Goal: Task Accomplishment & Management: Use online tool/utility

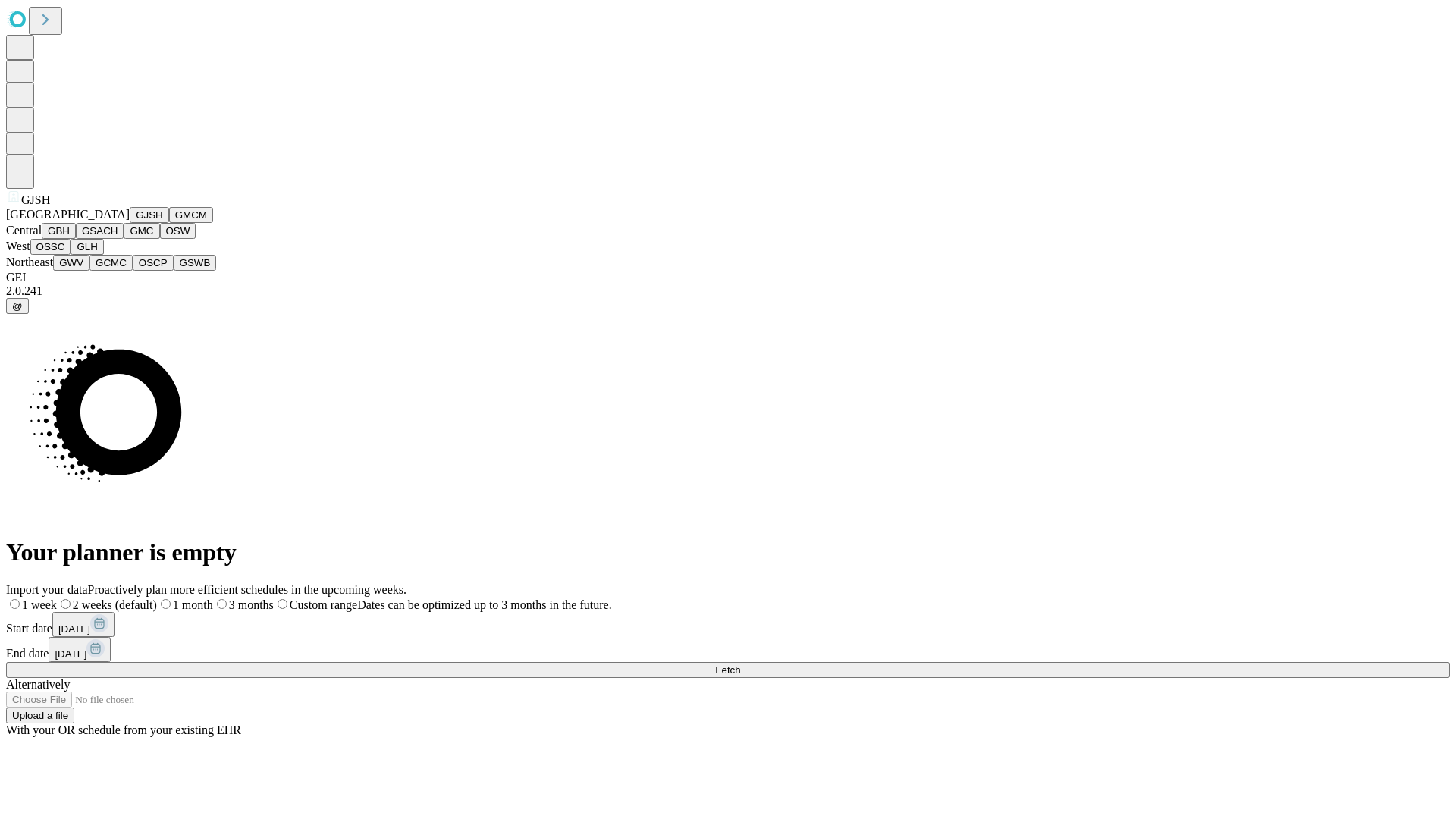
click at [130, 223] on button "GJSH" at bounding box center [149, 215] width 40 height 16
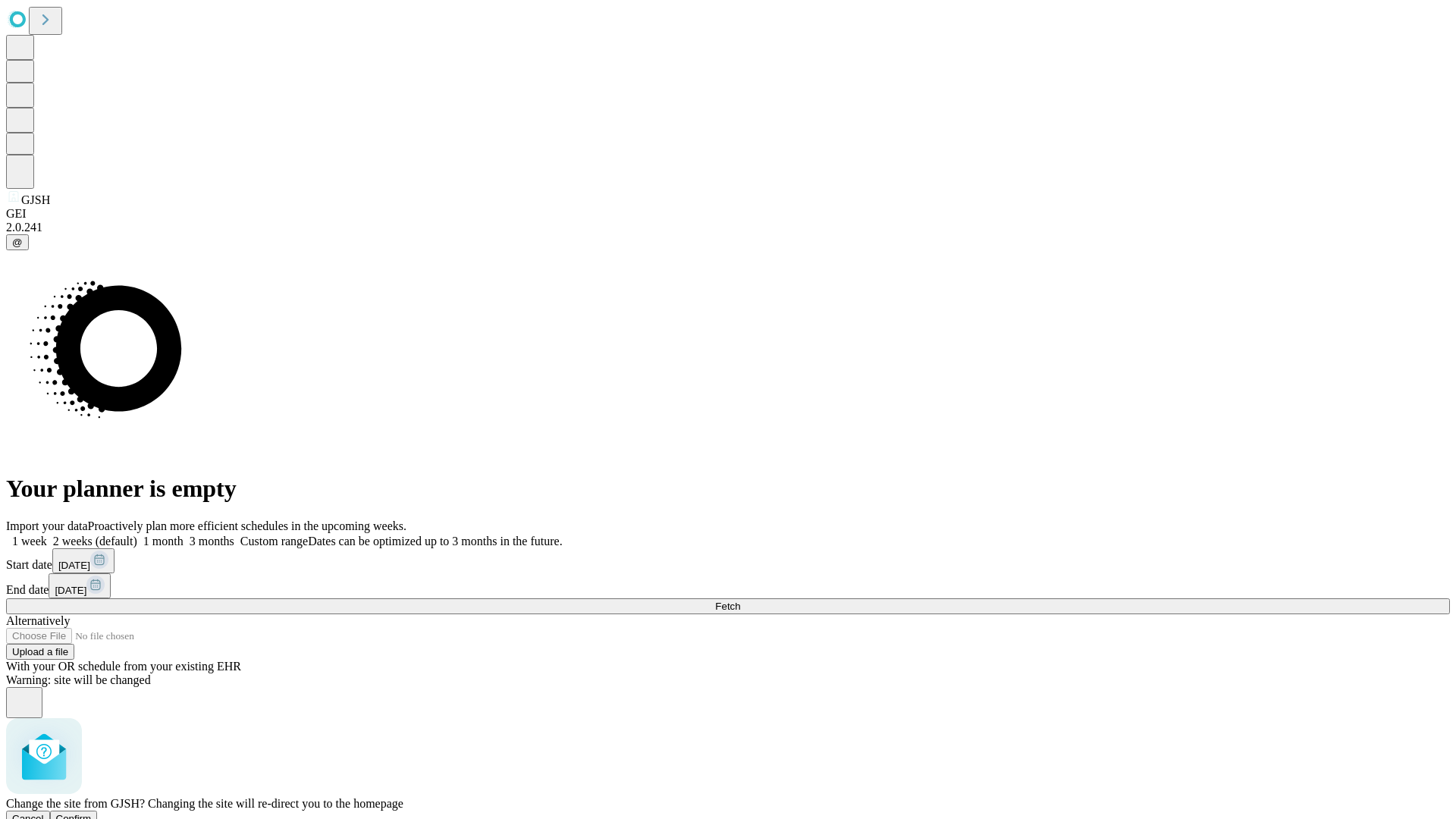
click at [92, 813] on span "Confirm" at bounding box center [74, 818] width 35 height 11
click at [137, 534] on label "2 weeks (default)" at bounding box center [92, 540] width 90 height 13
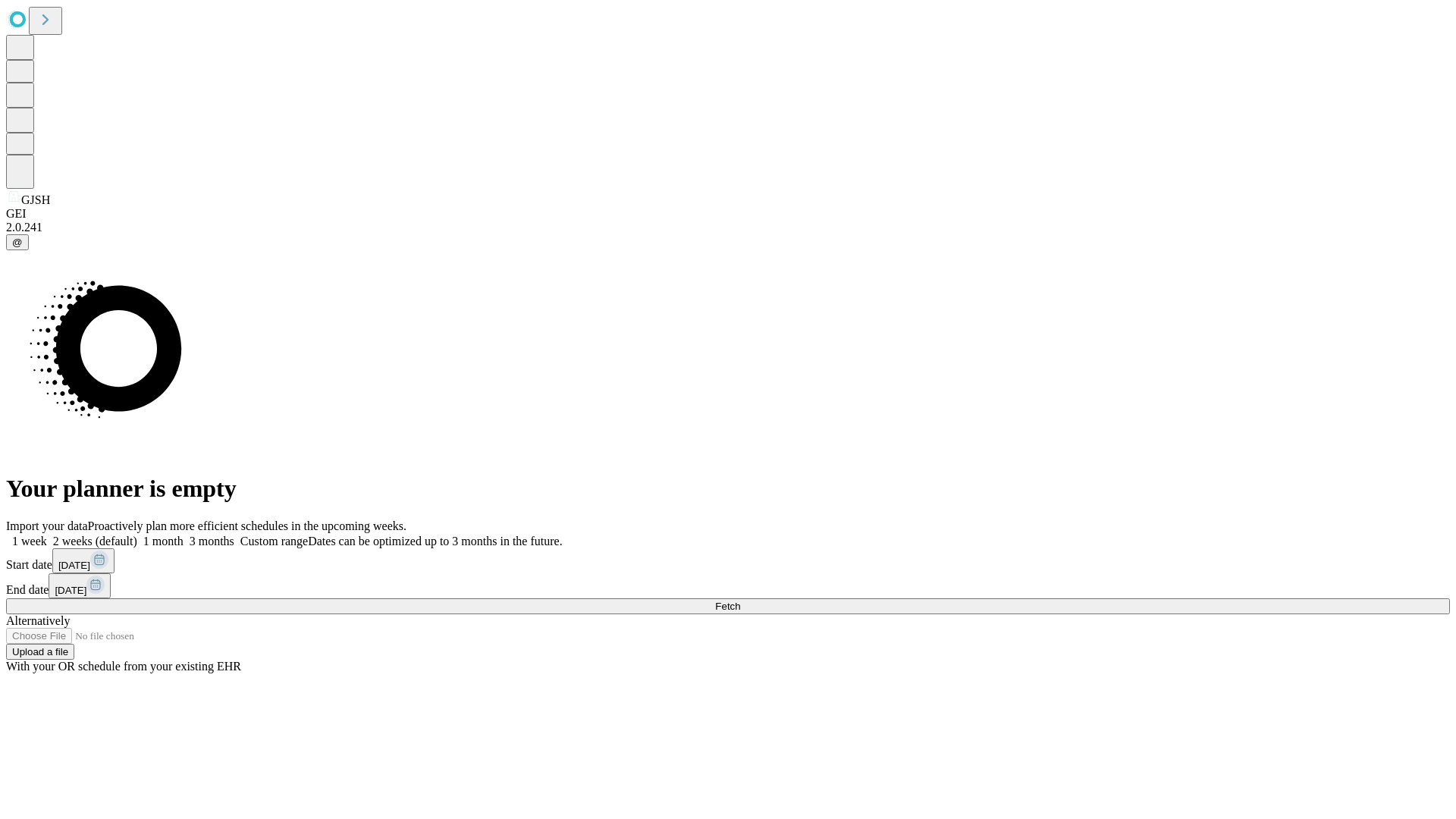
click at [740, 600] on span "Fetch" at bounding box center [727, 606] width 25 height 11
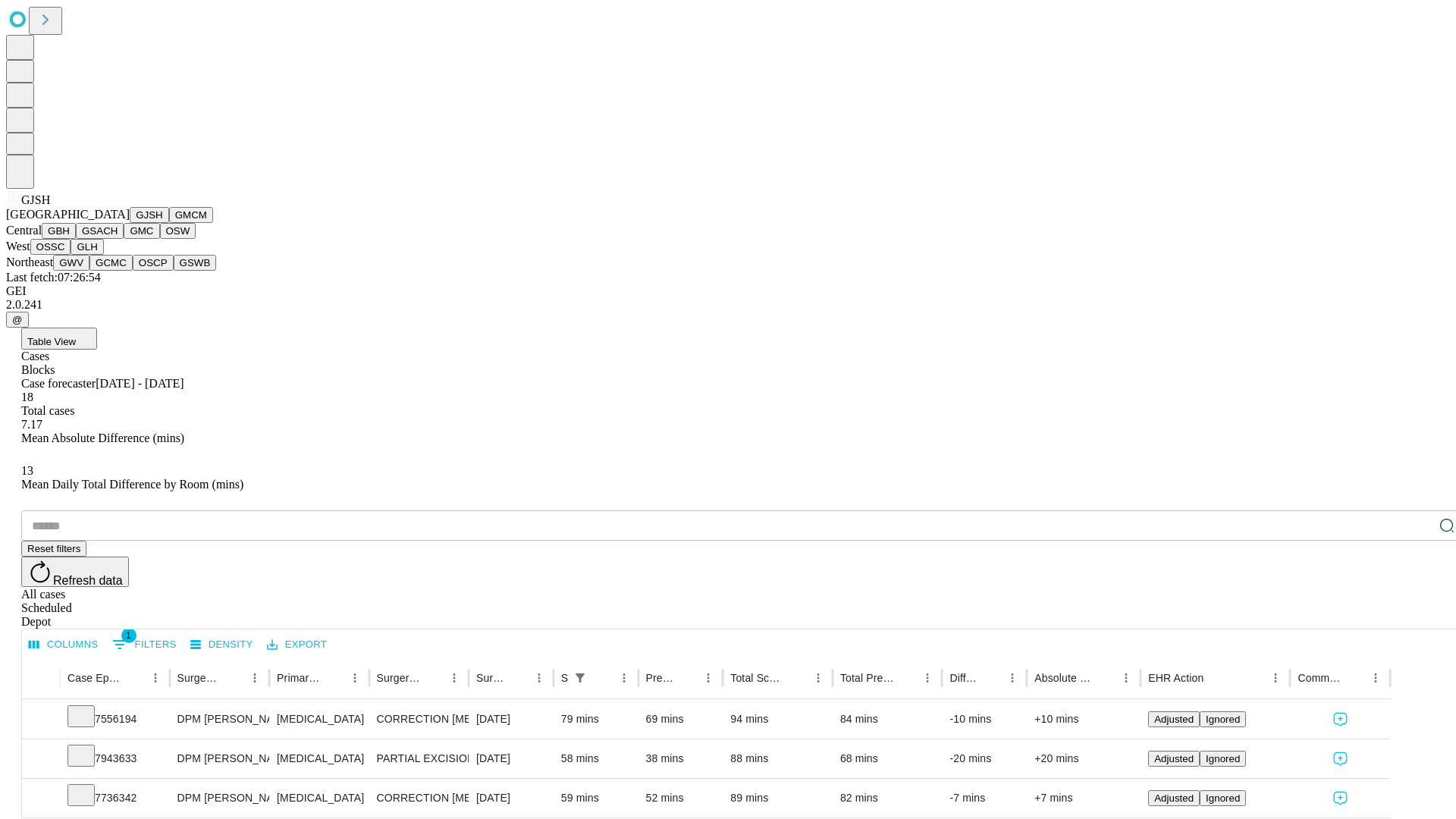
click at [169, 223] on button "GMCM" at bounding box center [191, 215] width 44 height 16
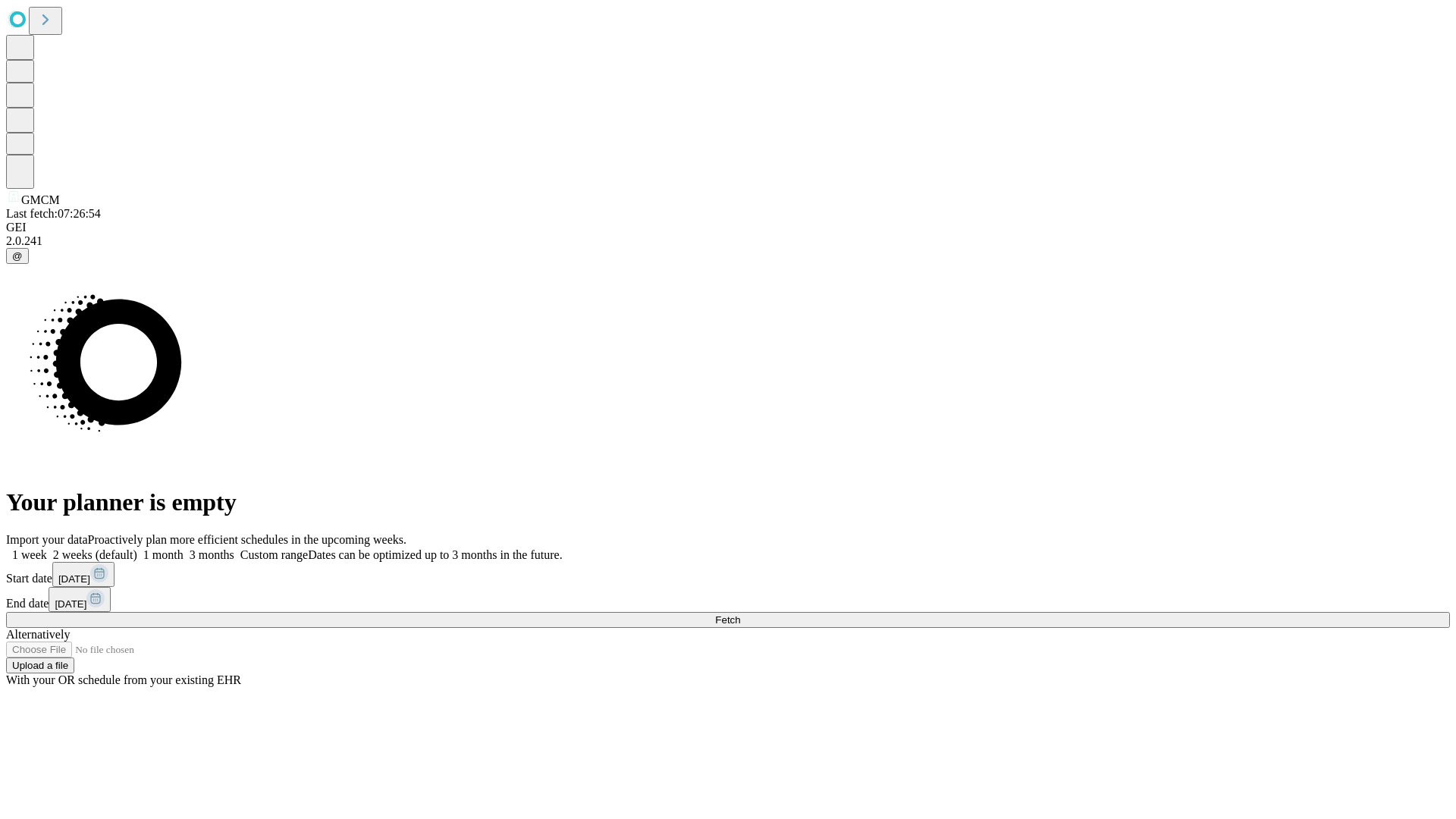
click at [137, 548] on label "2 weeks (default)" at bounding box center [92, 555] width 90 height 13
click at [740, 614] on span "Fetch" at bounding box center [727, 620] width 25 height 11
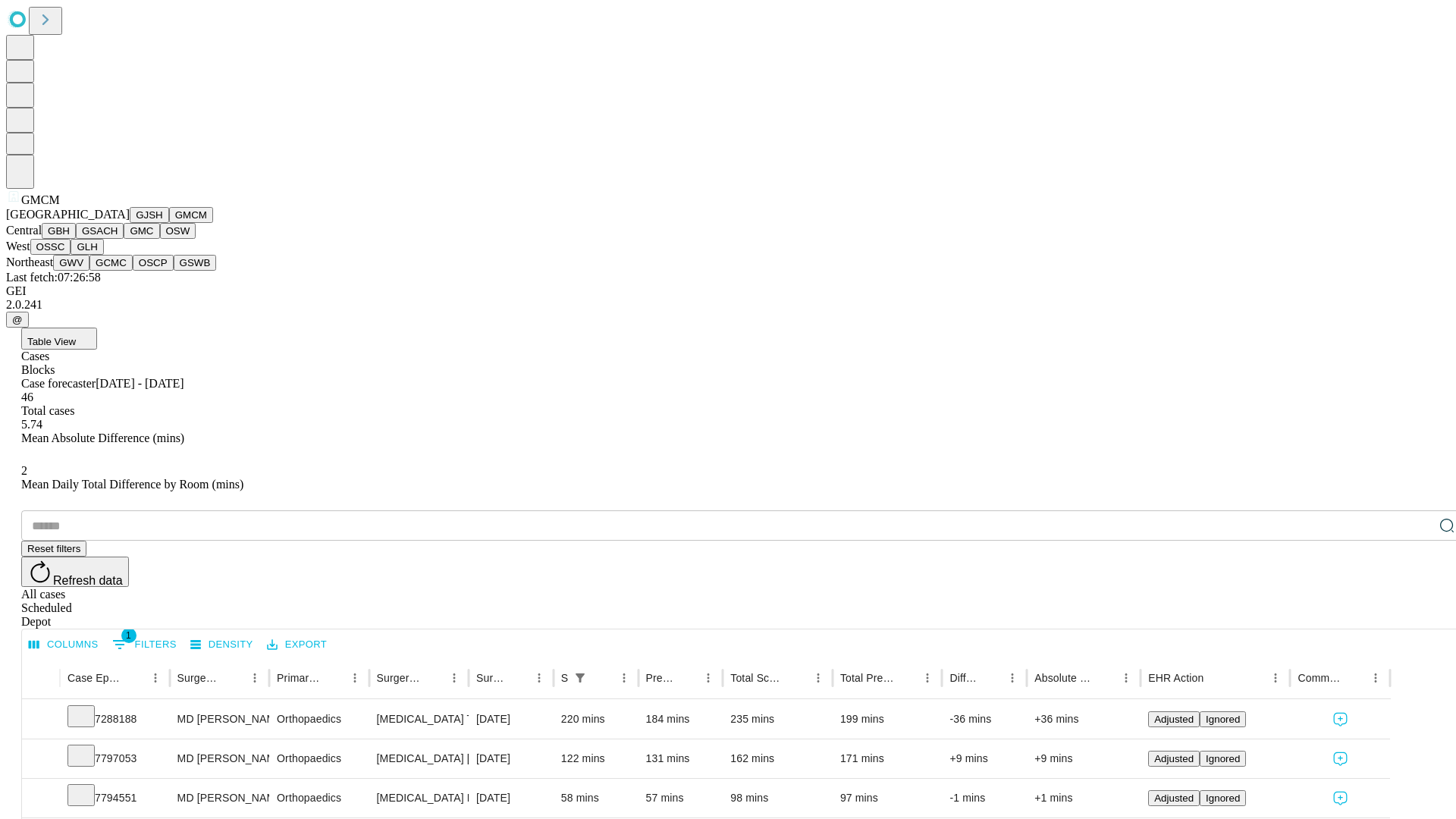
click at [76, 239] on button "GBH" at bounding box center [58, 231] width 34 height 16
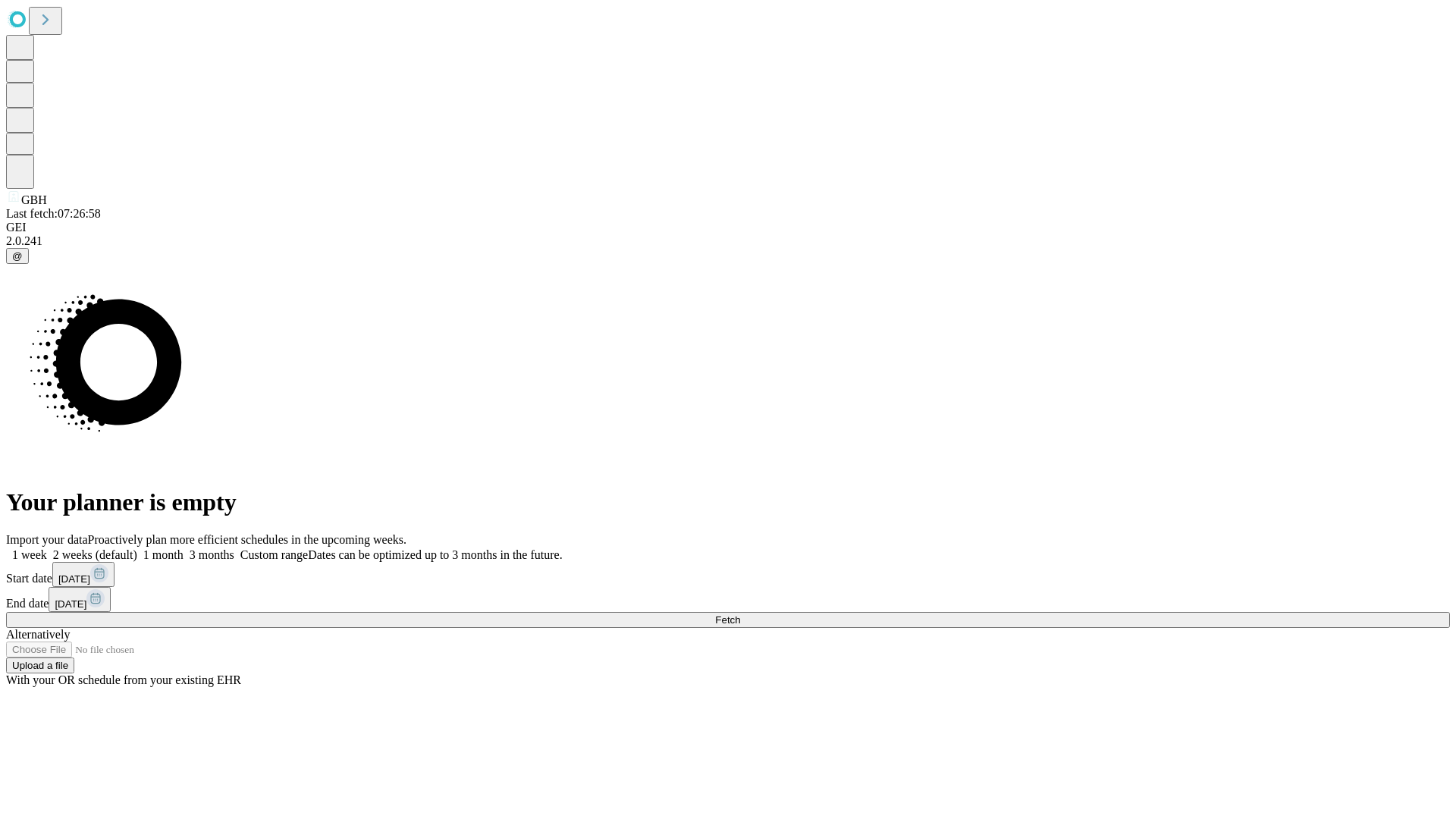
click at [137, 548] on label "2 weeks (default)" at bounding box center [92, 555] width 90 height 13
click at [740, 614] on span "Fetch" at bounding box center [727, 620] width 25 height 11
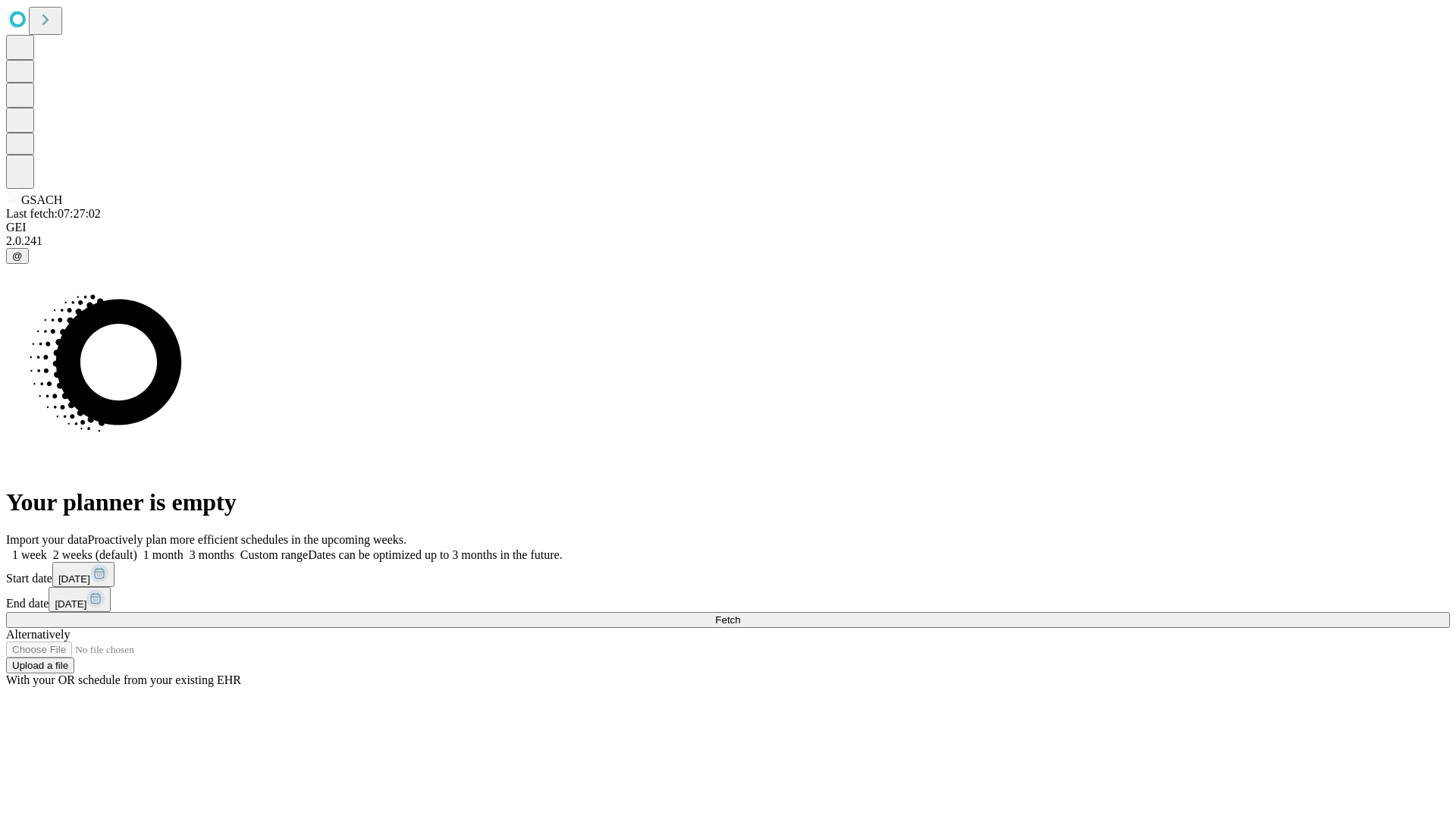
click at [137, 548] on label "2 weeks (default)" at bounding box center [92, 555] width 90 height 13
click at [740, 614] on span "Fetch" at bounding box center [727, 620] width 25 height 11
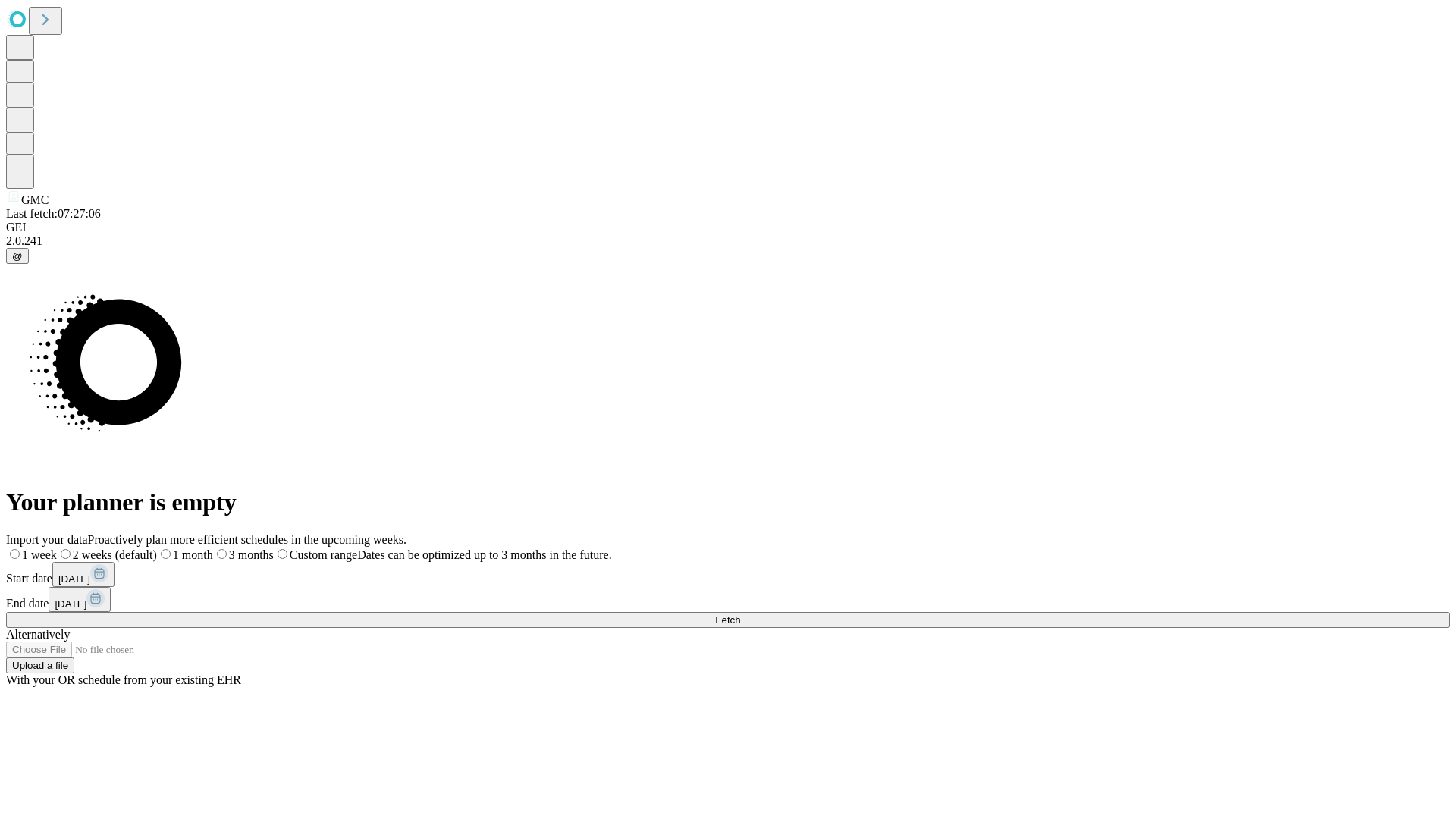
click at [157, 548] on label "2 weeks (default)" at bounding box center [108, 555] width 100 height 13
click at [740, 614] on span "Fetch" at bounding box center [727, 620] width 25 height 11
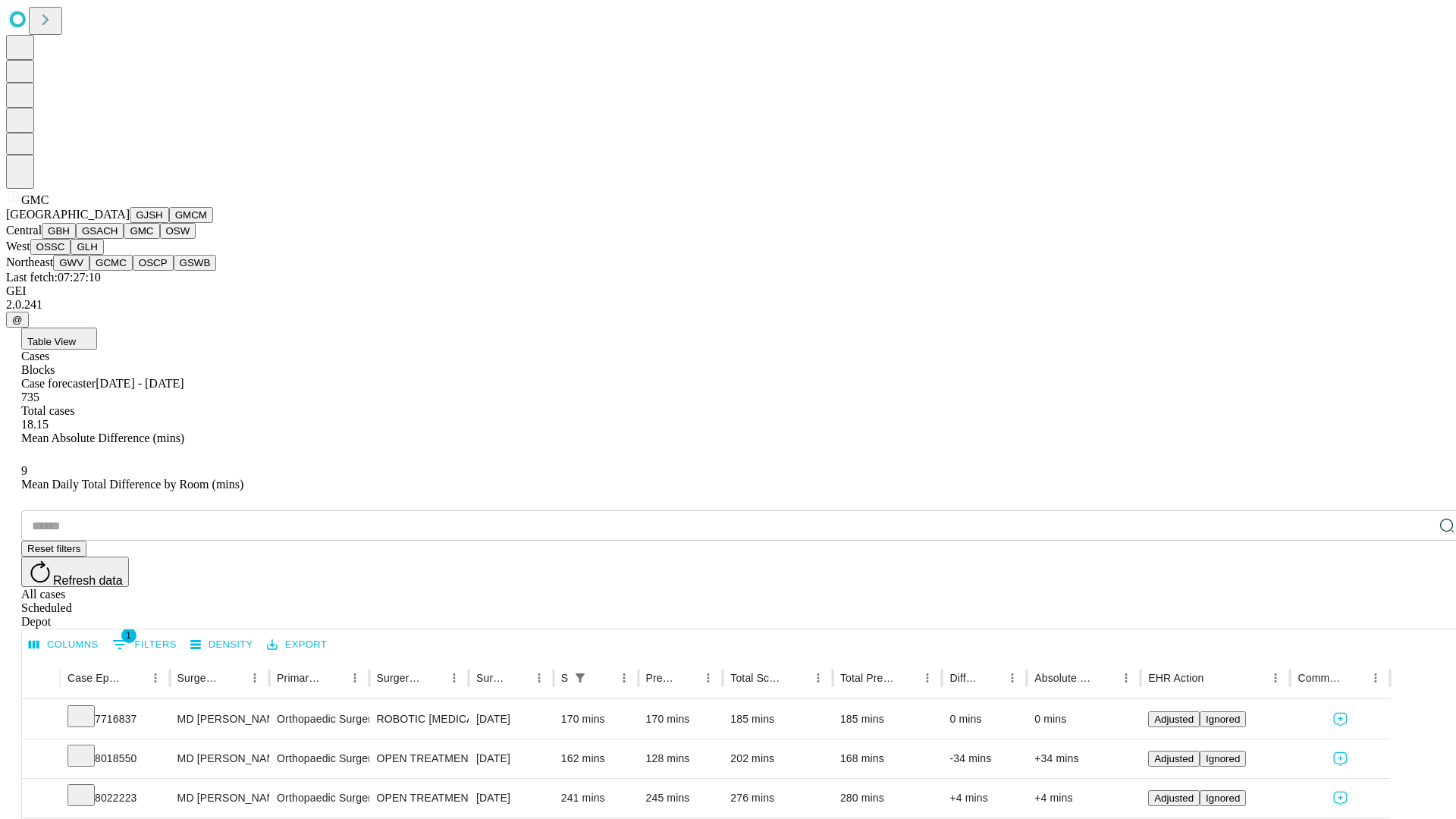
click at [160, 239] on button "OSW" at bounding box center [177, 231] width 36 height 16
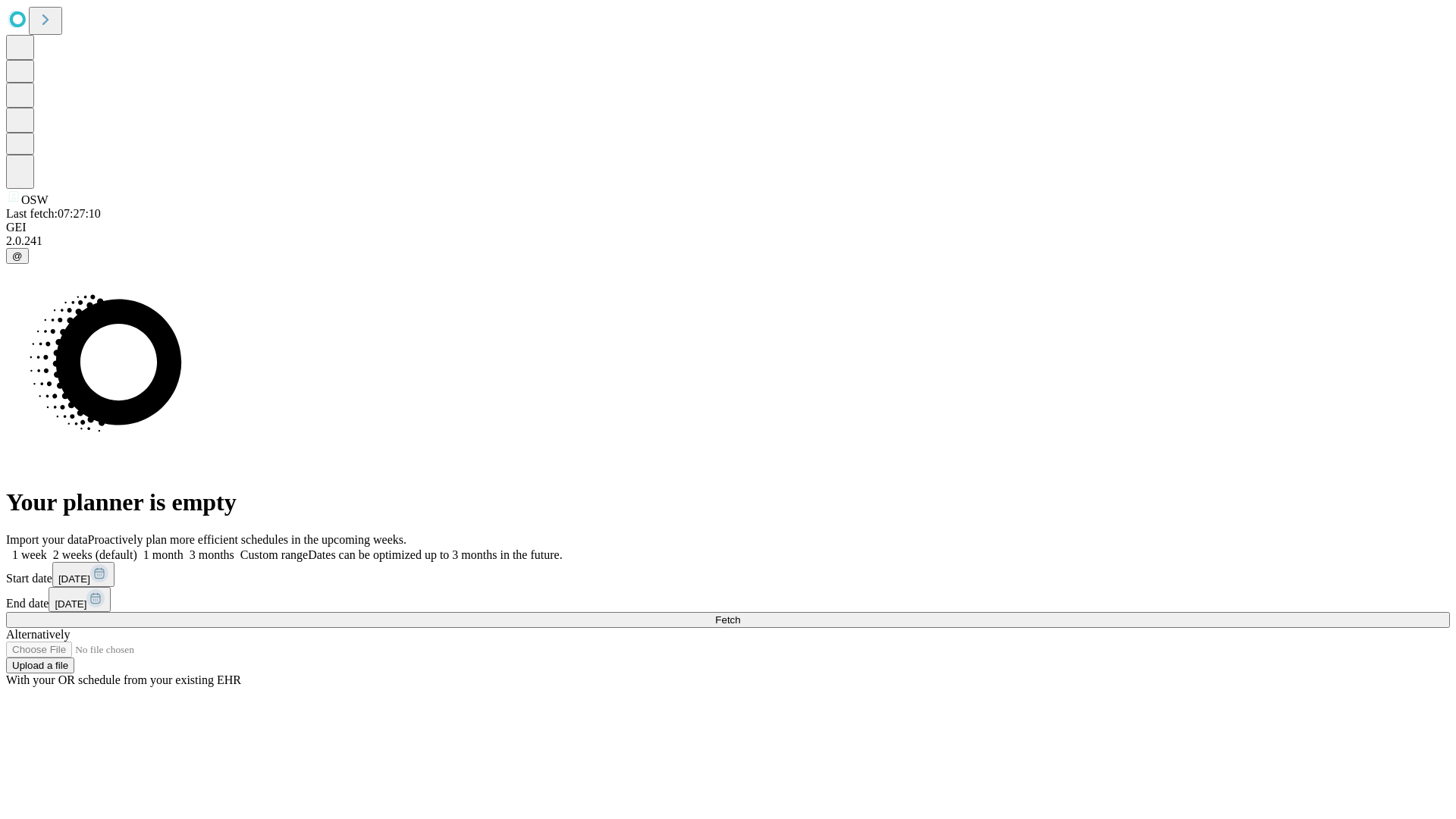
click at [137, 548] on label "2 weeks (default)" at bounding box center [92, 555] width 90 height 13
click at [740, 614] on span "Fetch" at bounding box center [727, 620] width 25 height 11
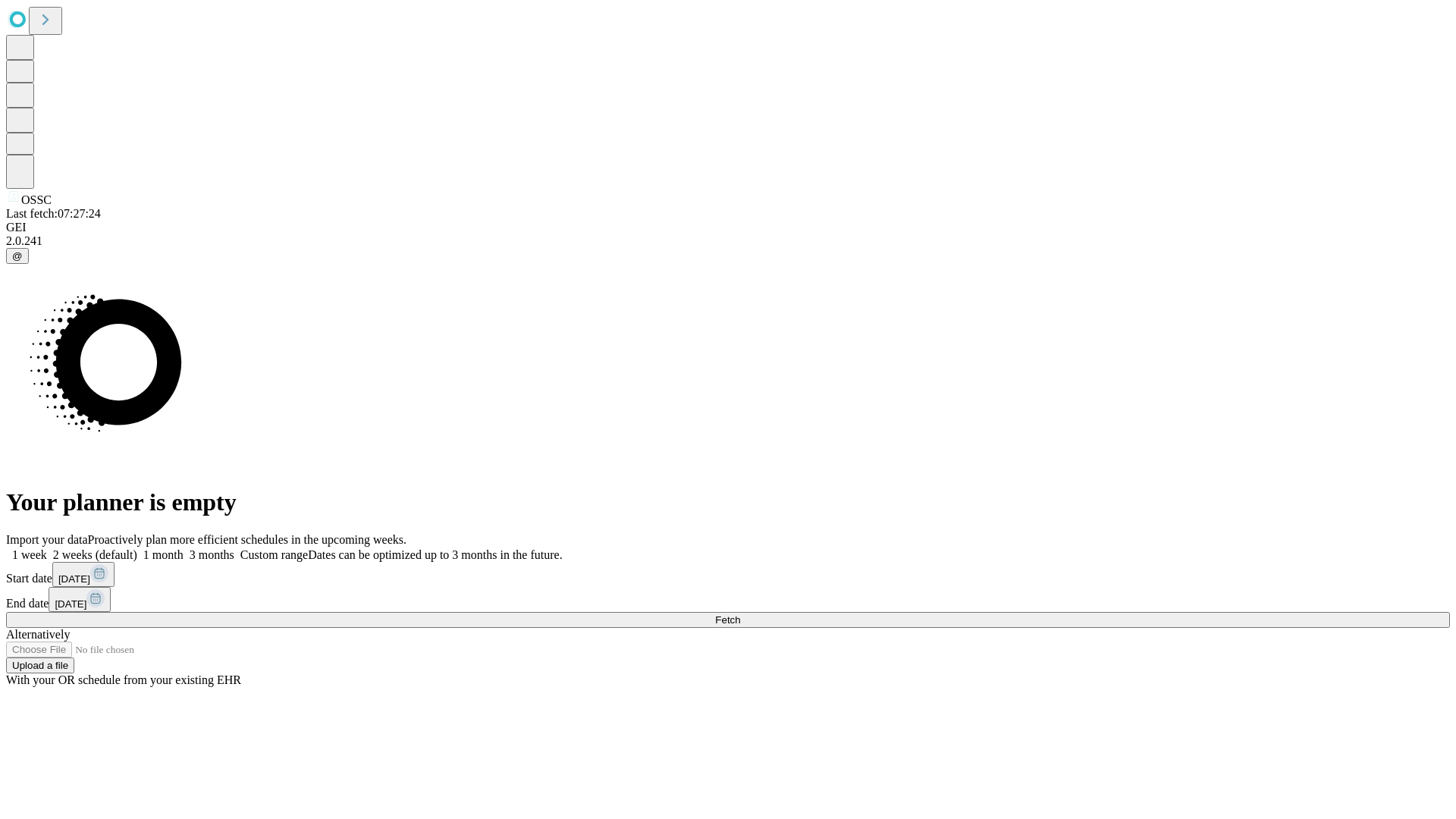
click at [740, 614] on span "Fetch" at bounding box center [727, 620] width 25 height 11
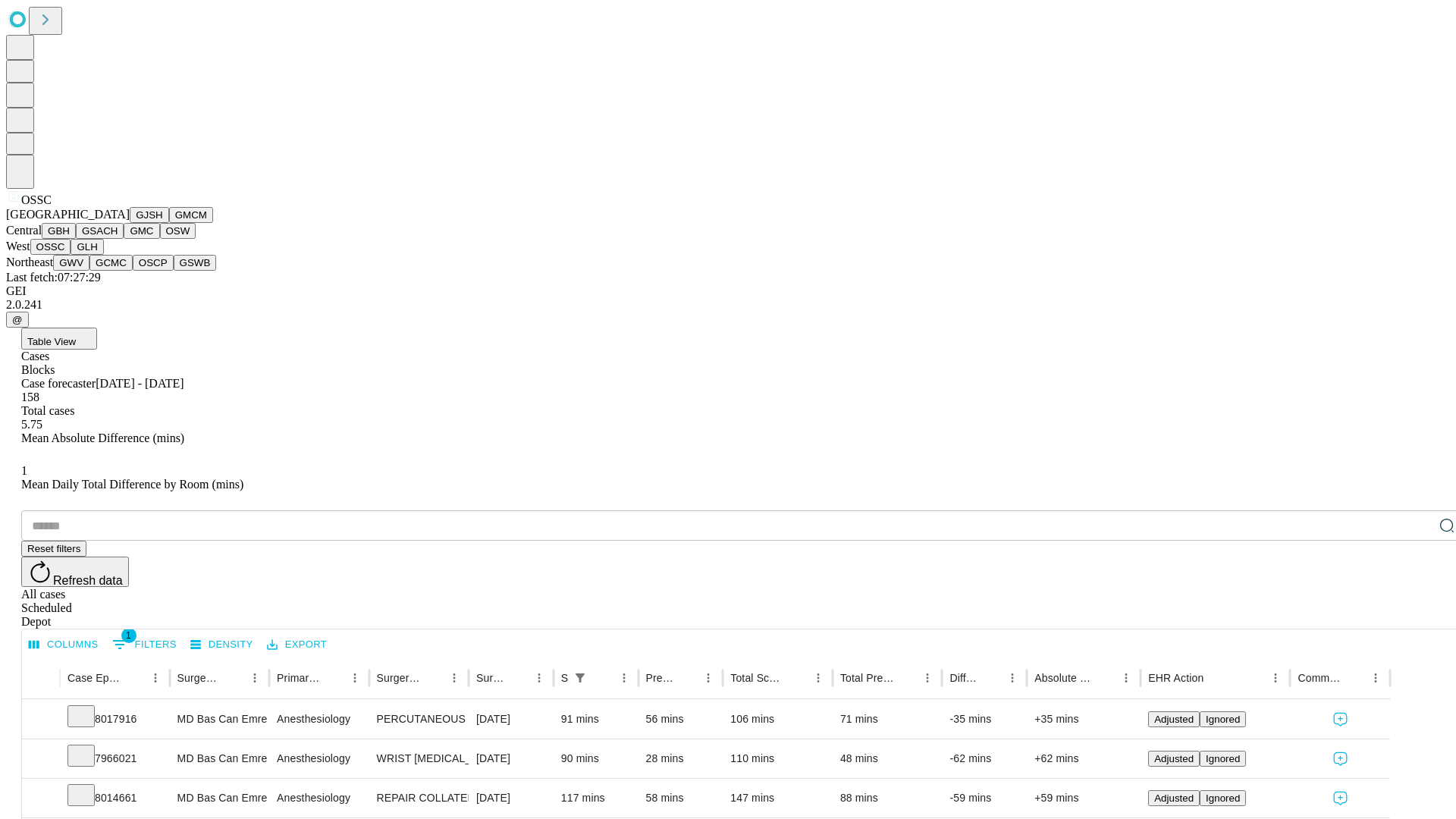
click at [103, 255] on button "GLH" at bounding box center [86, 247] width 33 height 16
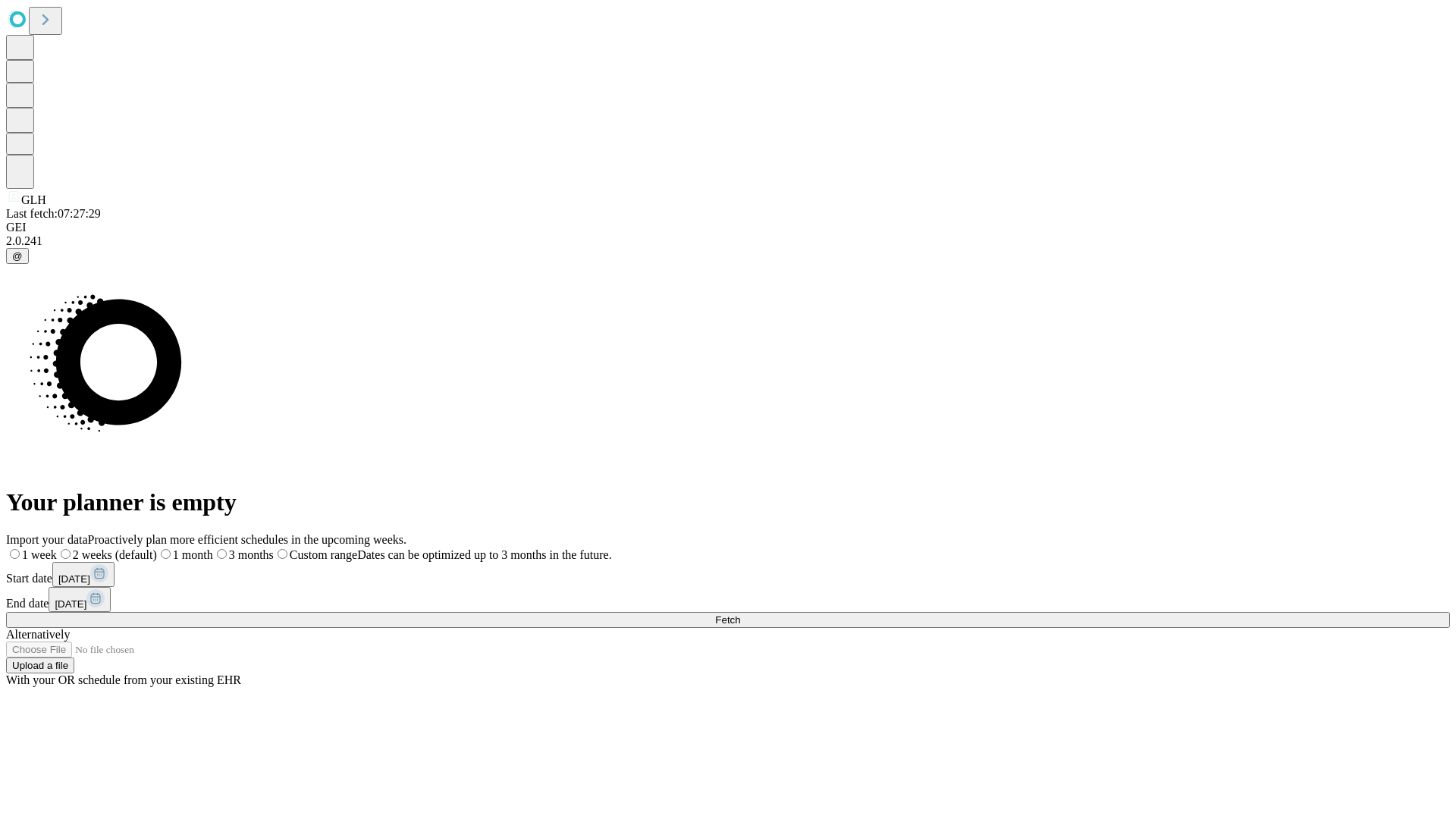
click at [157, 548] on label "2 weeks (default)" at bounding box center [108, 555] width 100 height 13
click at [740, 614] on span "Fetch" at bounding box center [727, 620] width 25 height 11
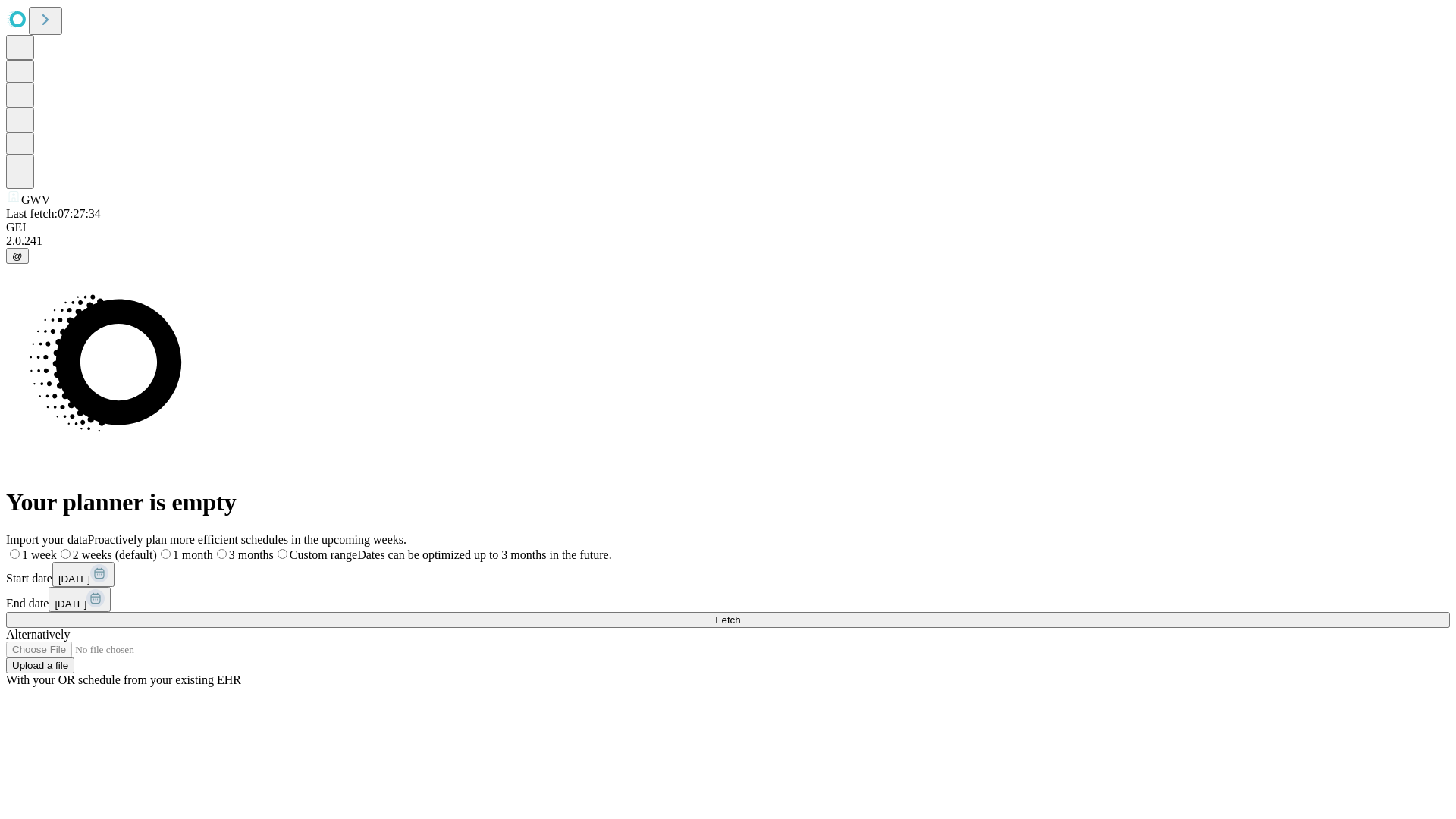
click at [740, 614] on span "Fetch" at bounding box center [727, 620] width 25 height 11
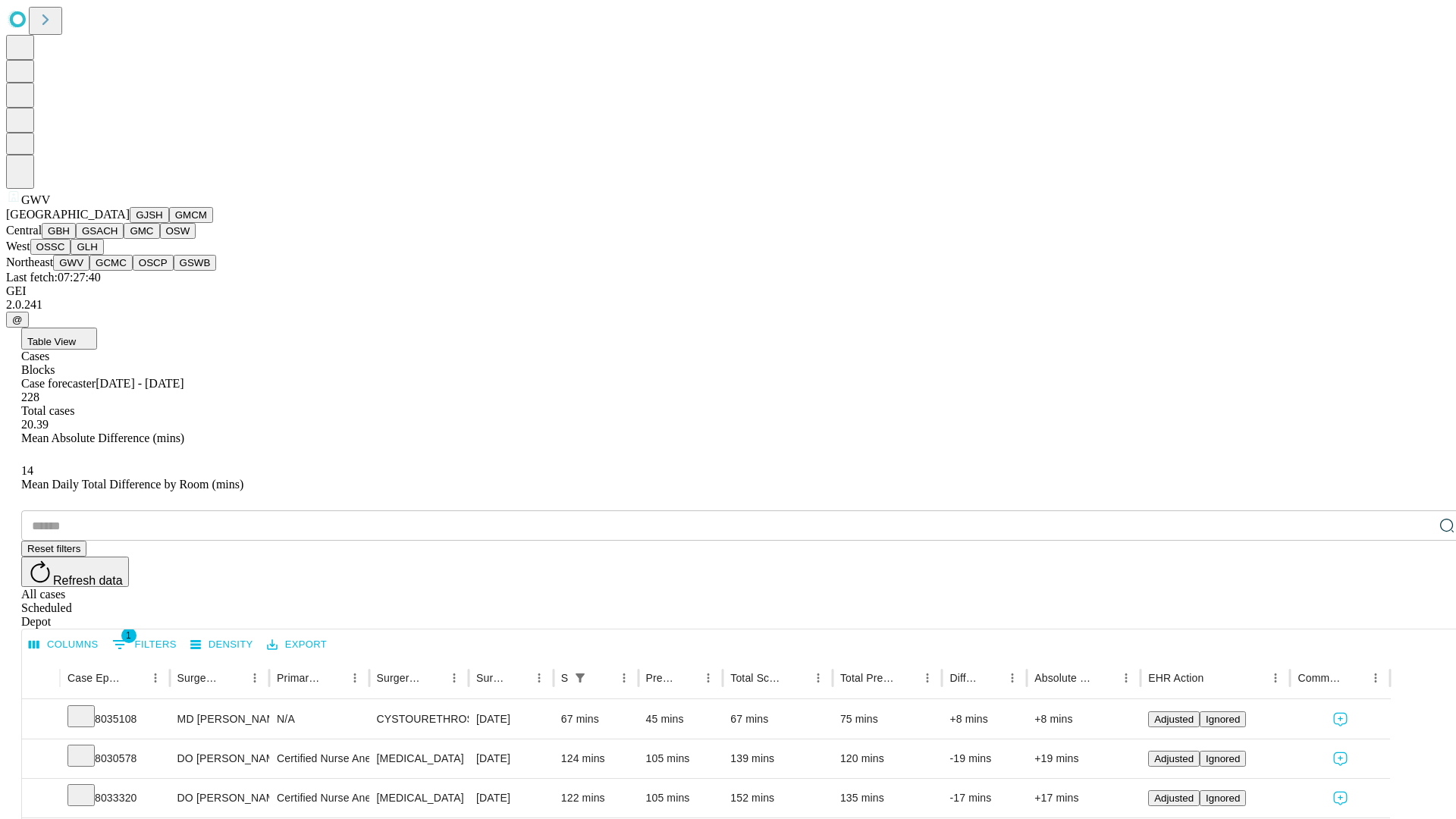
click at [117, 271] on button "GCMC" at bounding box center [111, 263] width 43 height 16
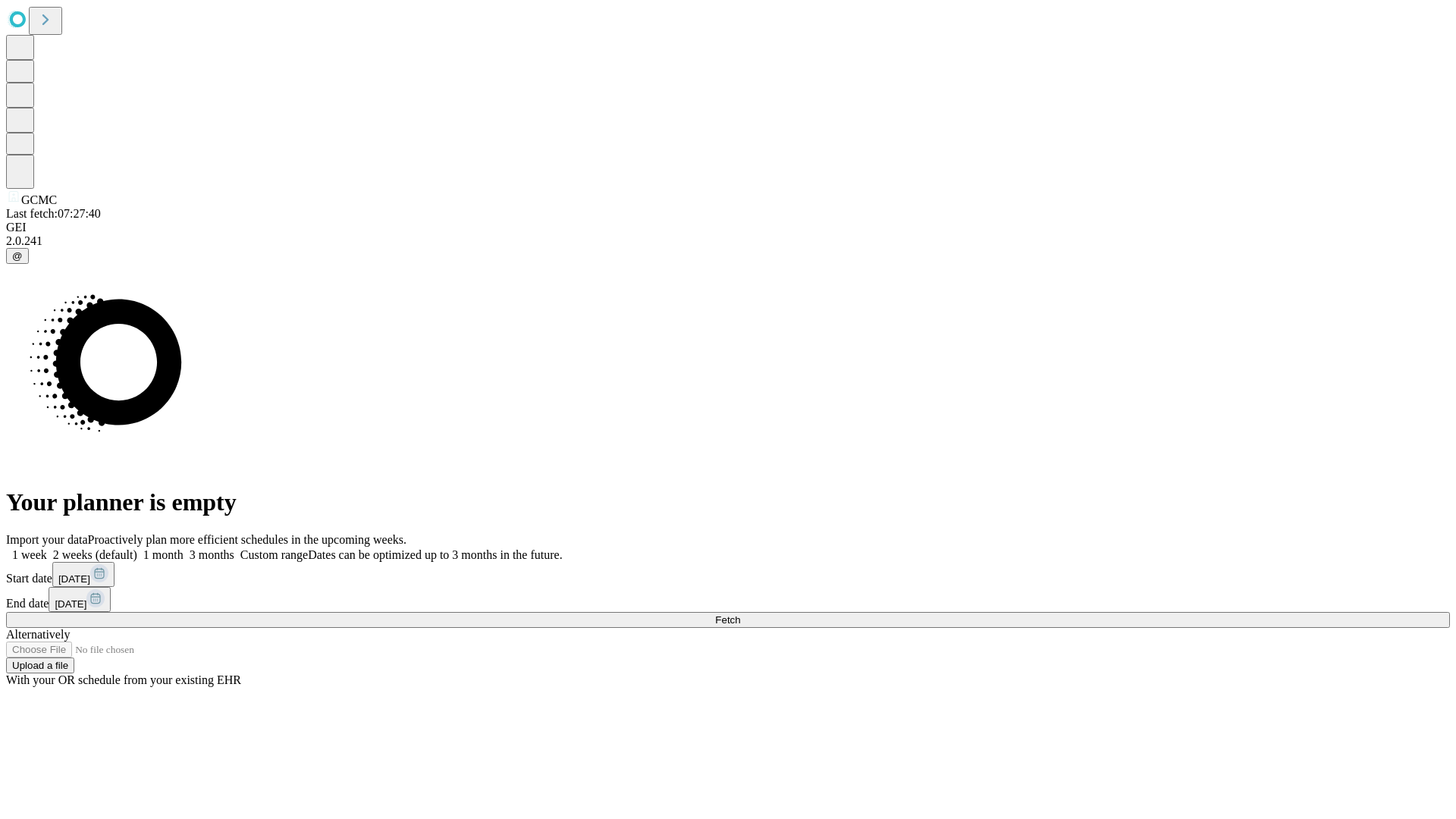
click at [137, 548] on label "2 weeks (default)" at bounding box center [92, 555] width 90 height 13
click at [740, 614] on span "Fetch" at bounding box center [727, 620] width 25 height 11
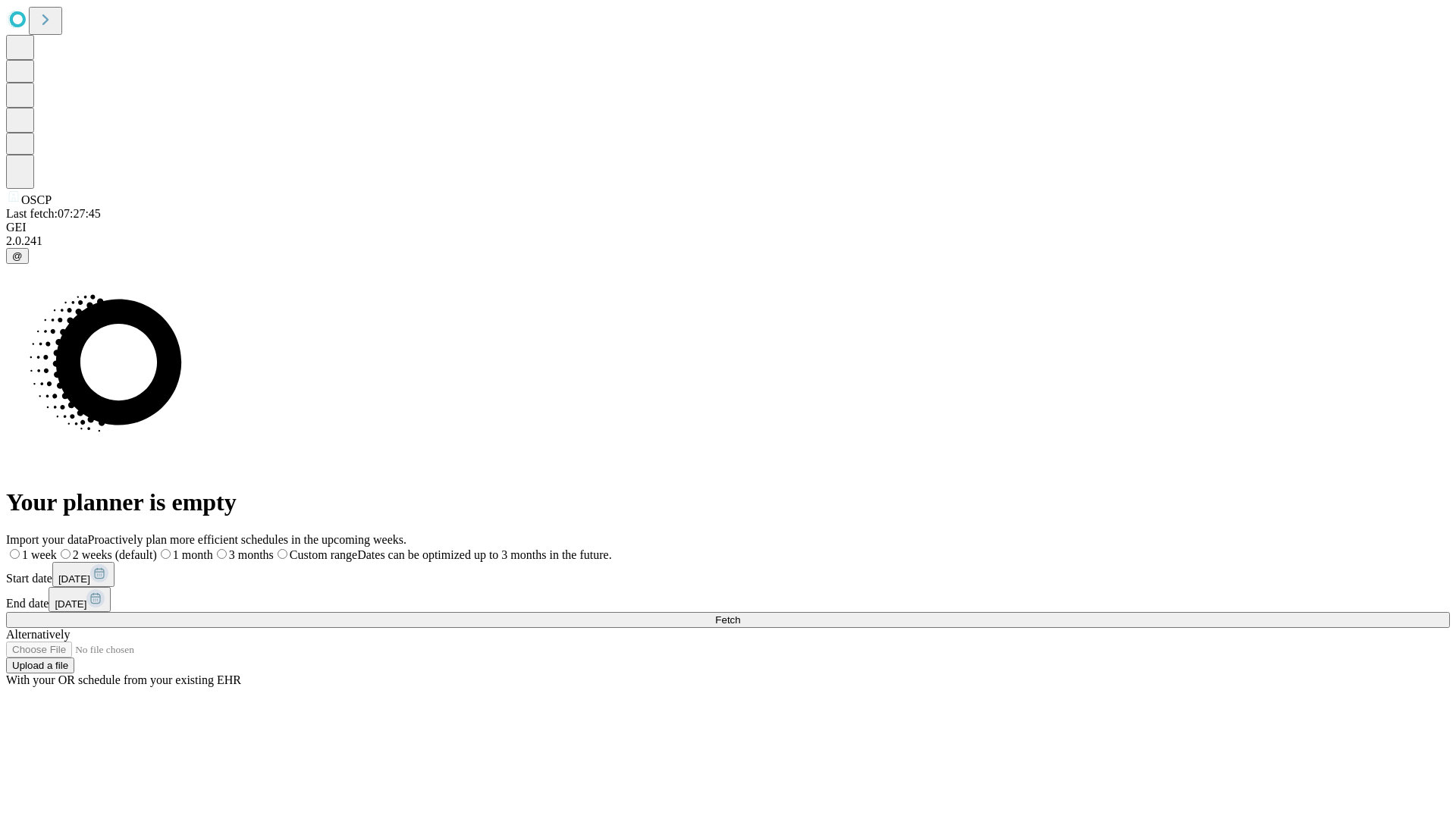
click at [740, 614] on span "Fetch" at bounding box center [727, 620] width 25 height 11
